Goal: Task Accomplishment & Management: Complete application form

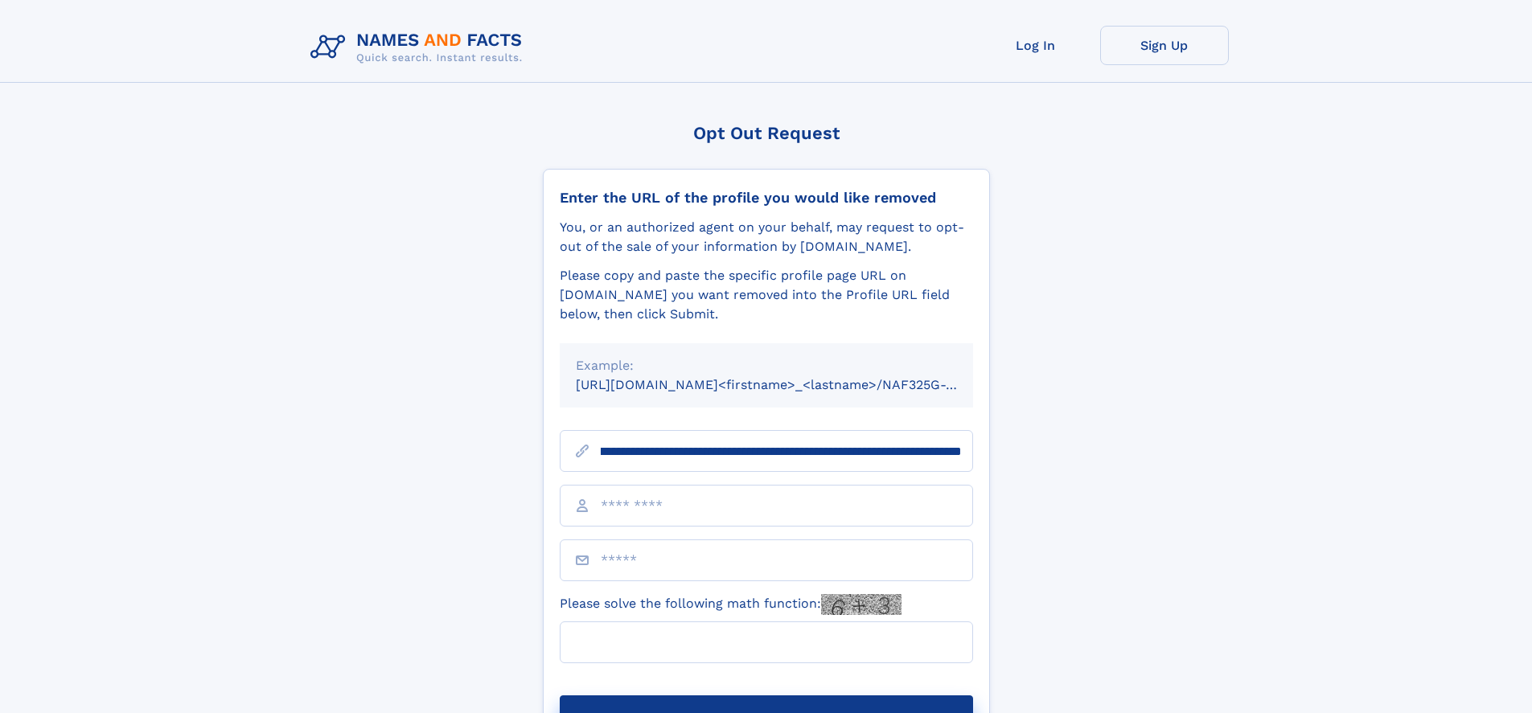
scroll to position [0, 178]
type input "**********"
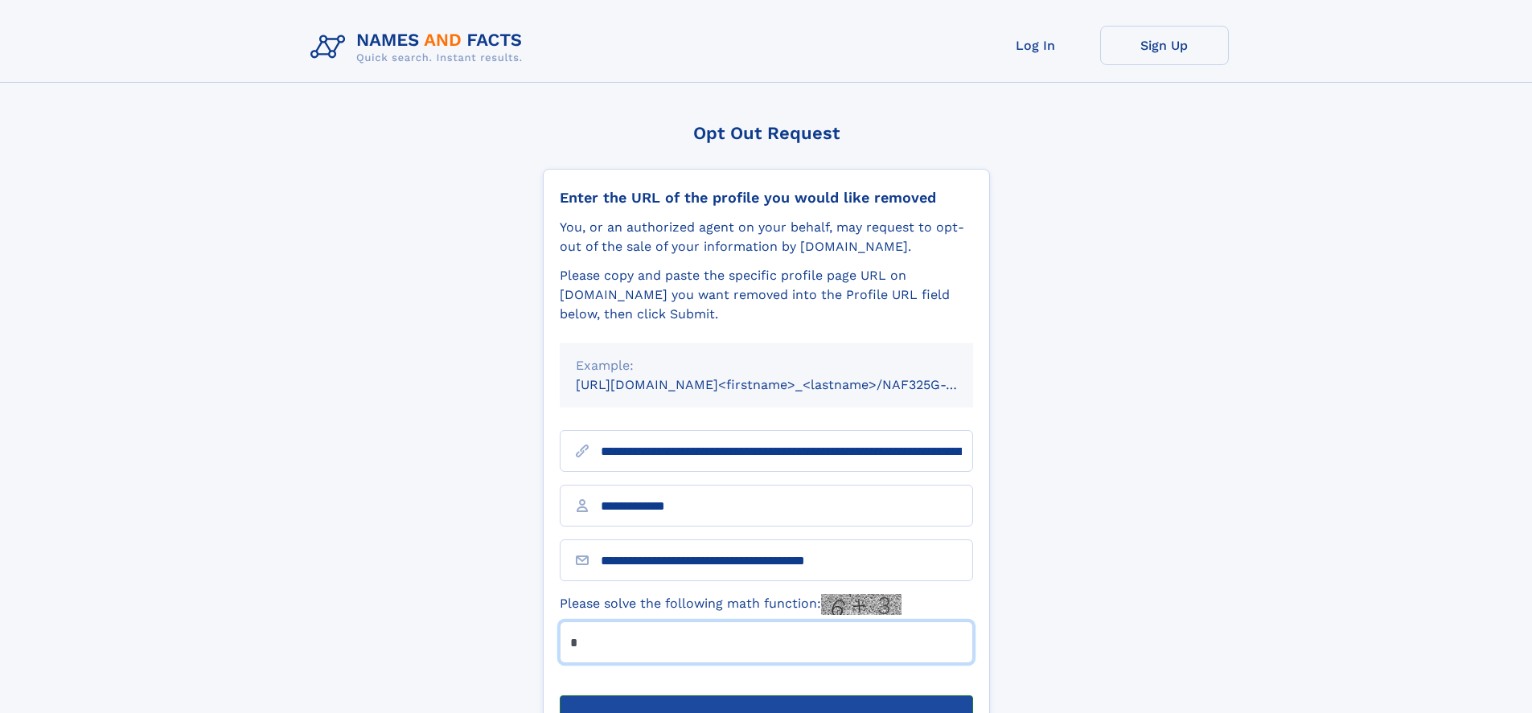
type input "*"
click at [766, 696] on button "Submit Opt Out Request" at bounding box center [766, 721] width 413 height 51
